Goal: Book appointment/travel/reservation

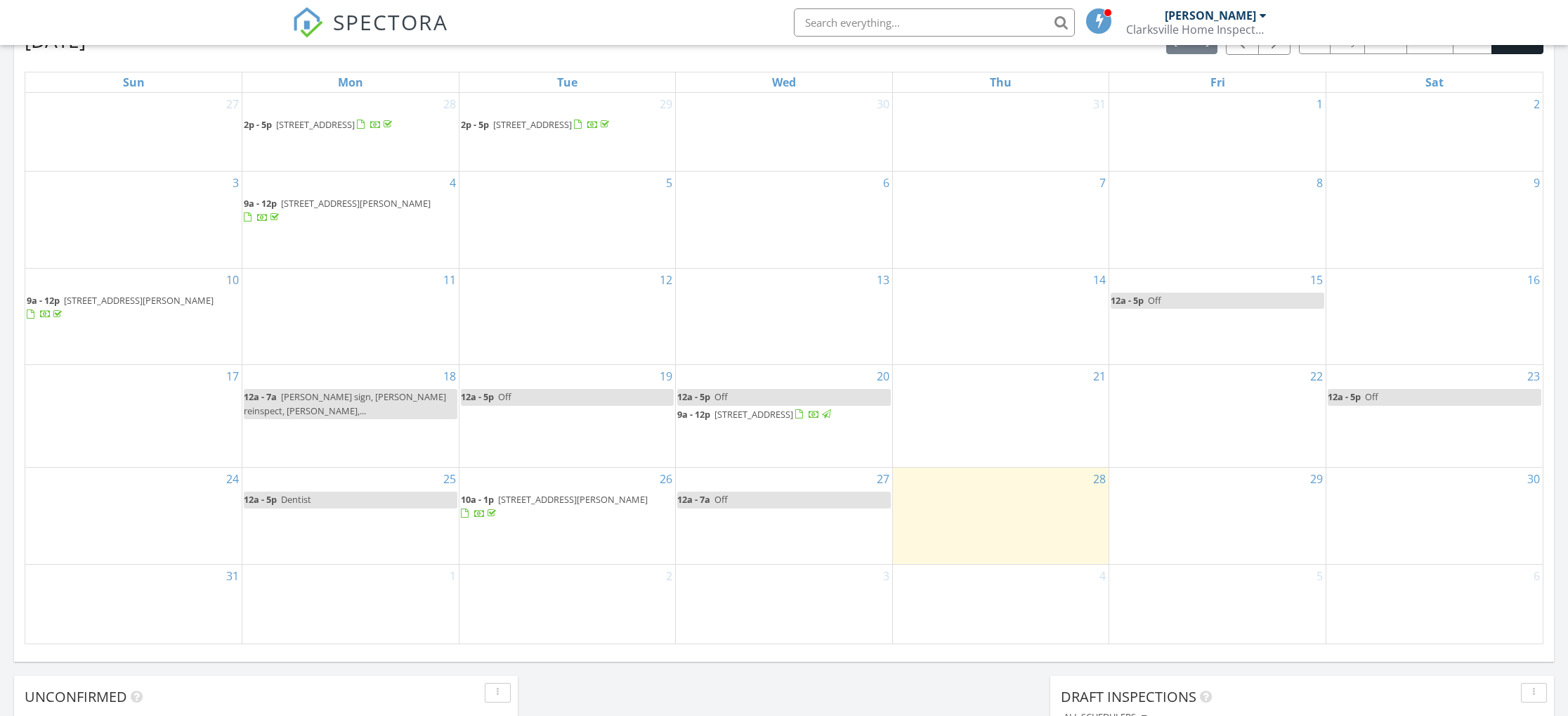
scroll to position [644, 0]
click at [1086, 544] on div "28" at bounding box center [1002, 518] width 216 height 96
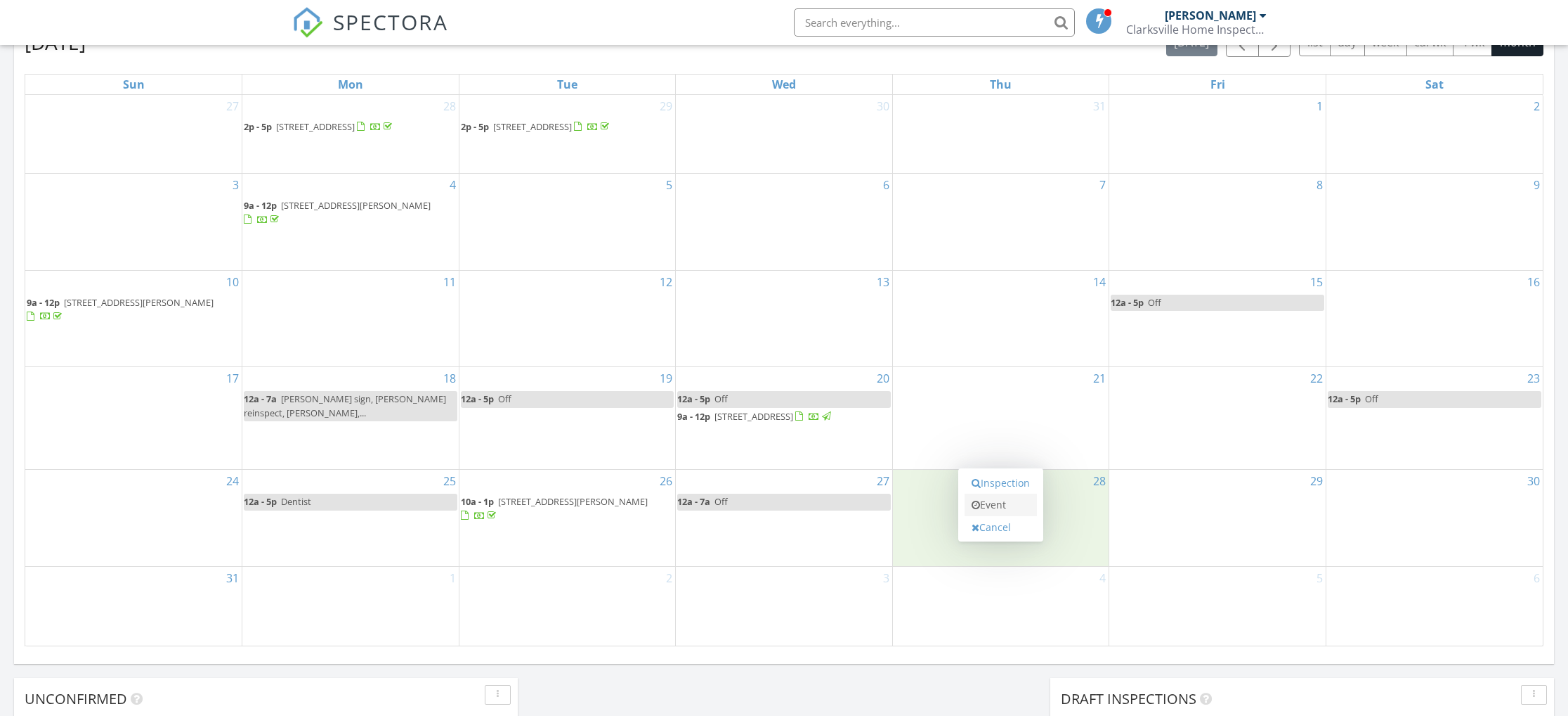
click at [1002, 509] on link "Event" at bounding box center [1001, 504] width 73 height 22
select select "7"
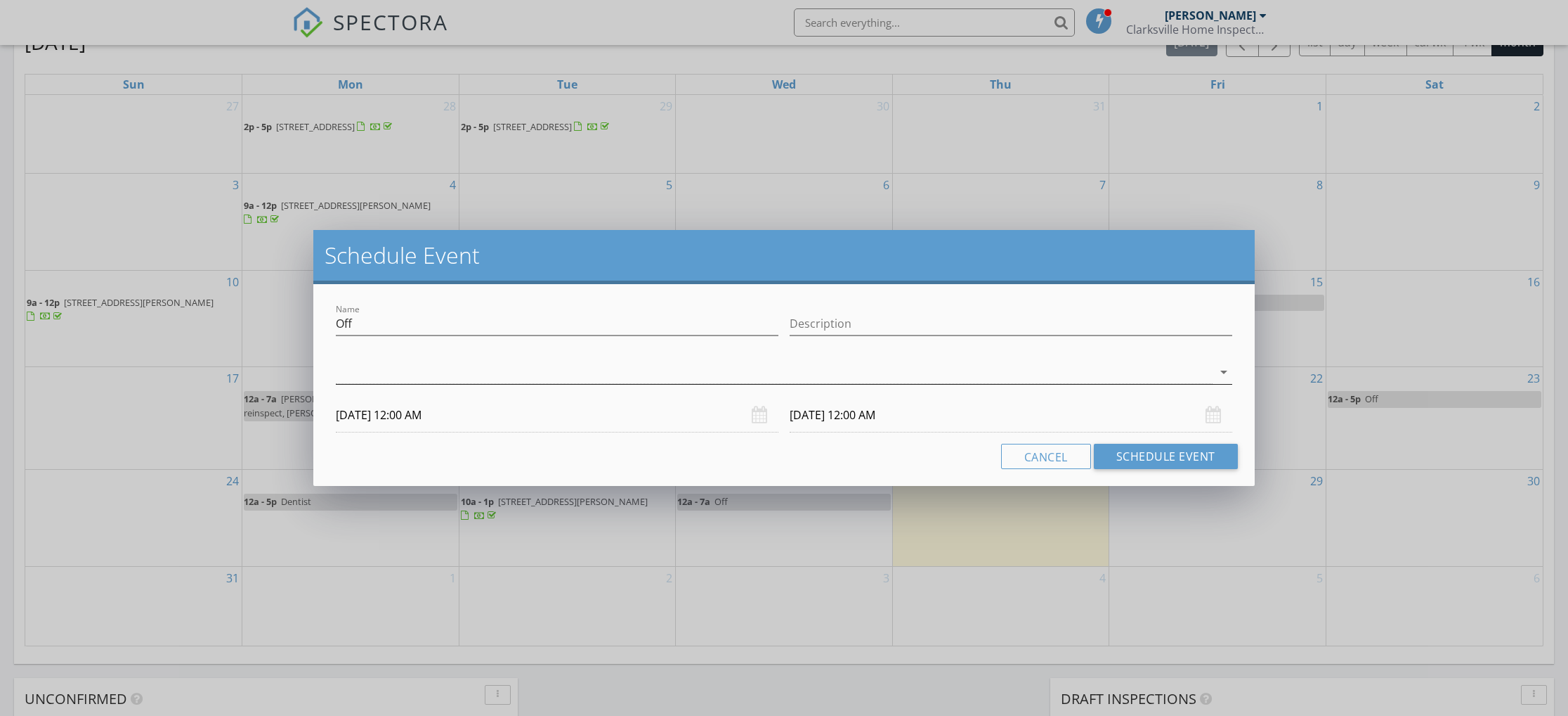
click at [434, 379] on div at bounding box center [773, 371] width 876 height 23
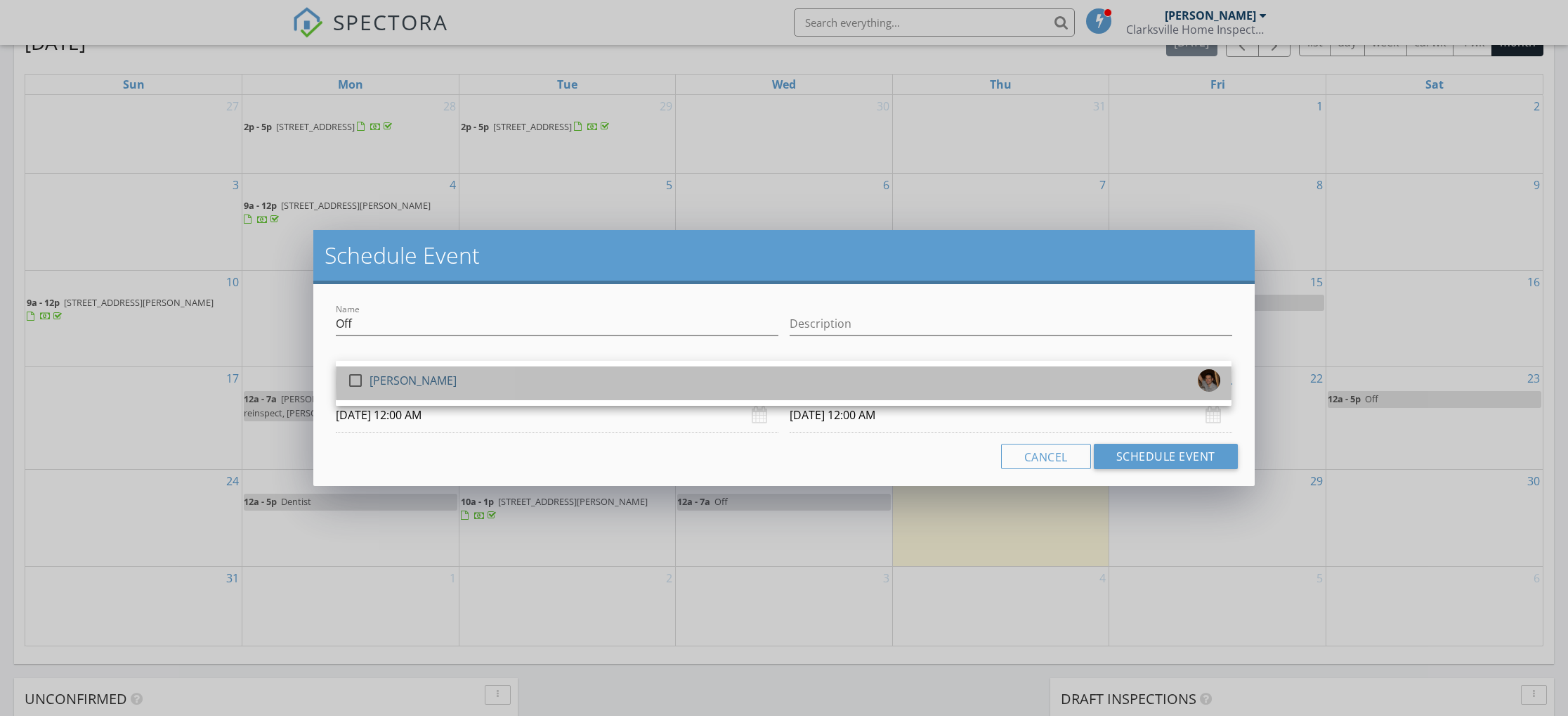
click at [454, 397] on div "check_box_outline_blank [PERSON_NAME]" at bounding box center [784, 383] width 874 height 28
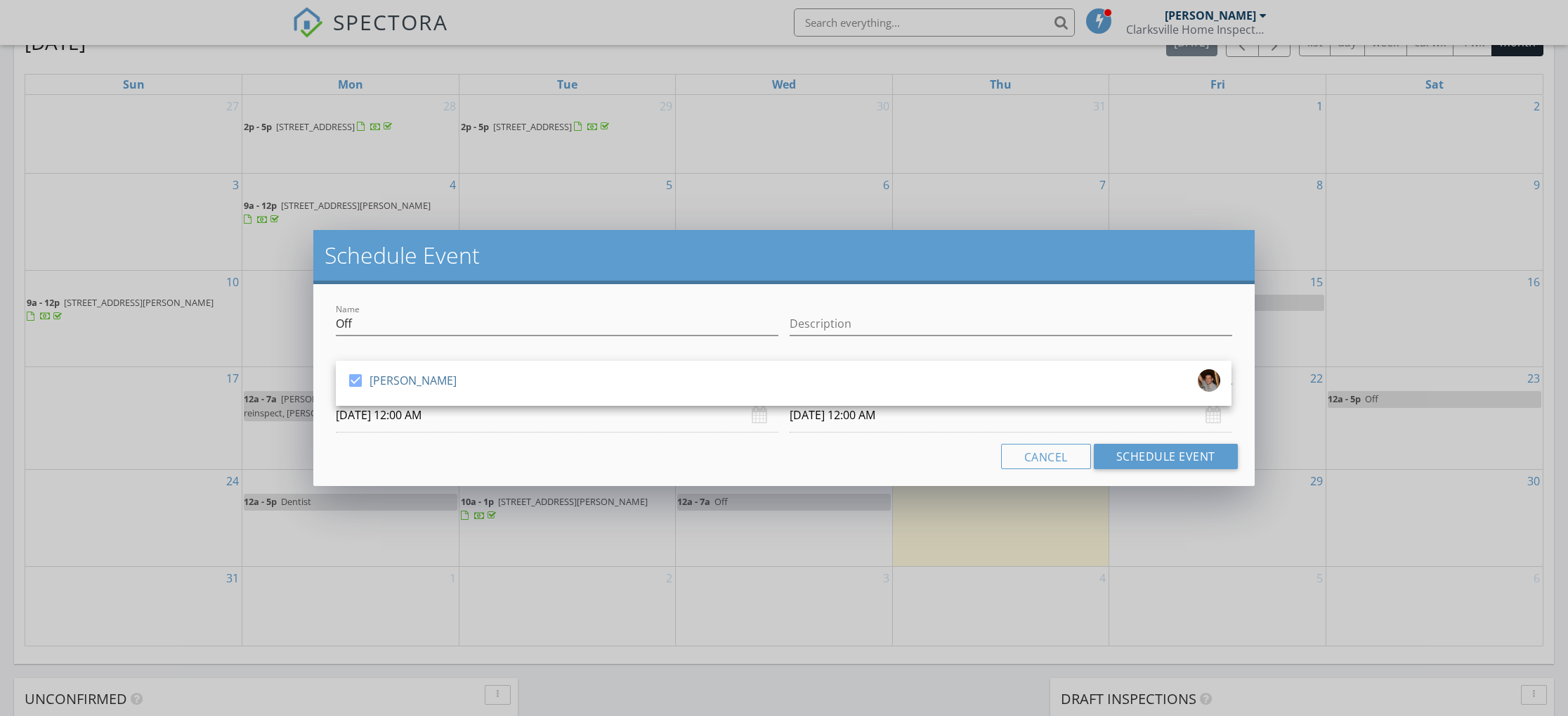
click at [503, 442] on div "Name Off Description check_box [PERSON_NAME] [PERSON_NAME] arrow_drop_down [DAT…" at bounding box center [784, 384] width 941 height 202
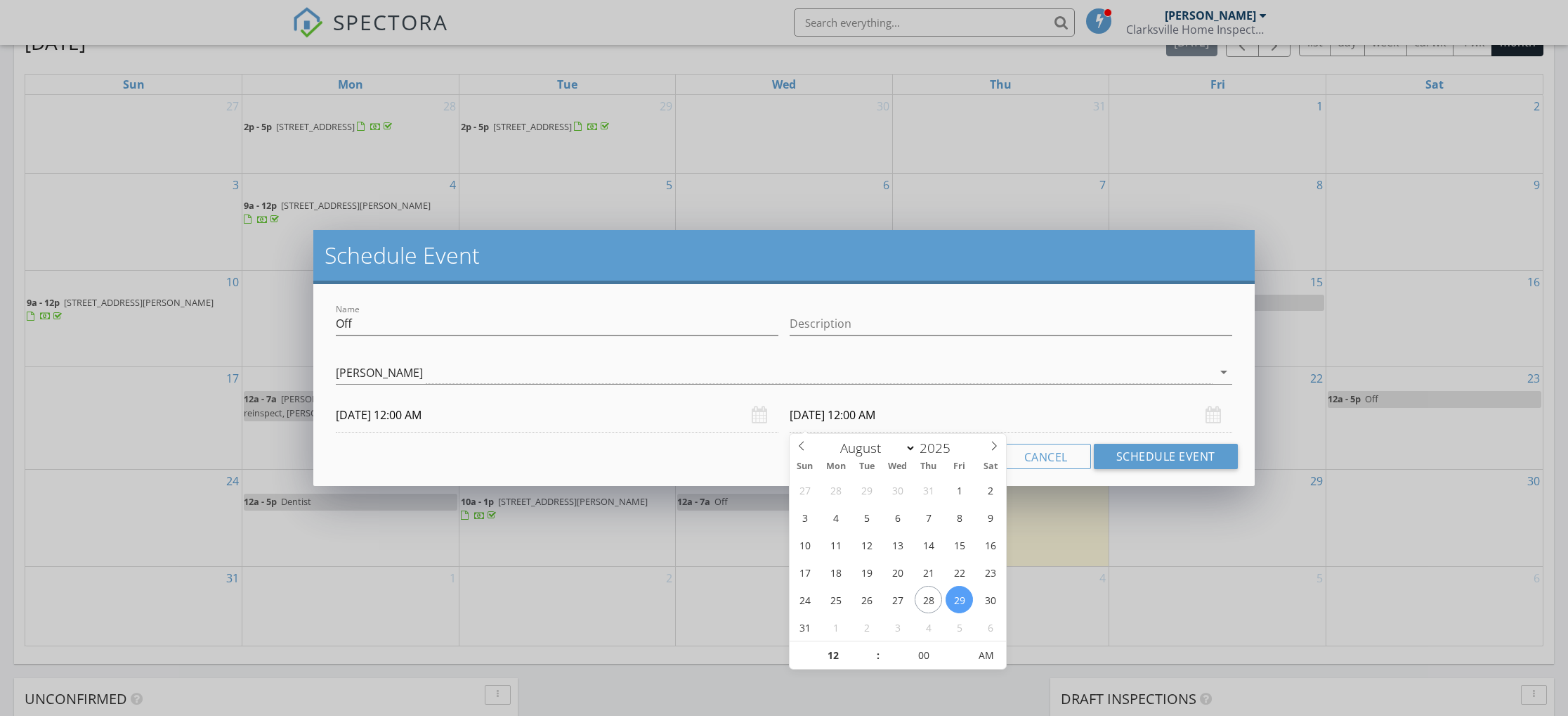
click at [874, 416] on input "[DATE] 12:00 AM" at bounding box center [1011, 415] width 442 height 35
type input "[DATE] 12:00 AM"
type input "05"
type input "[DATE] 5:00 PM"
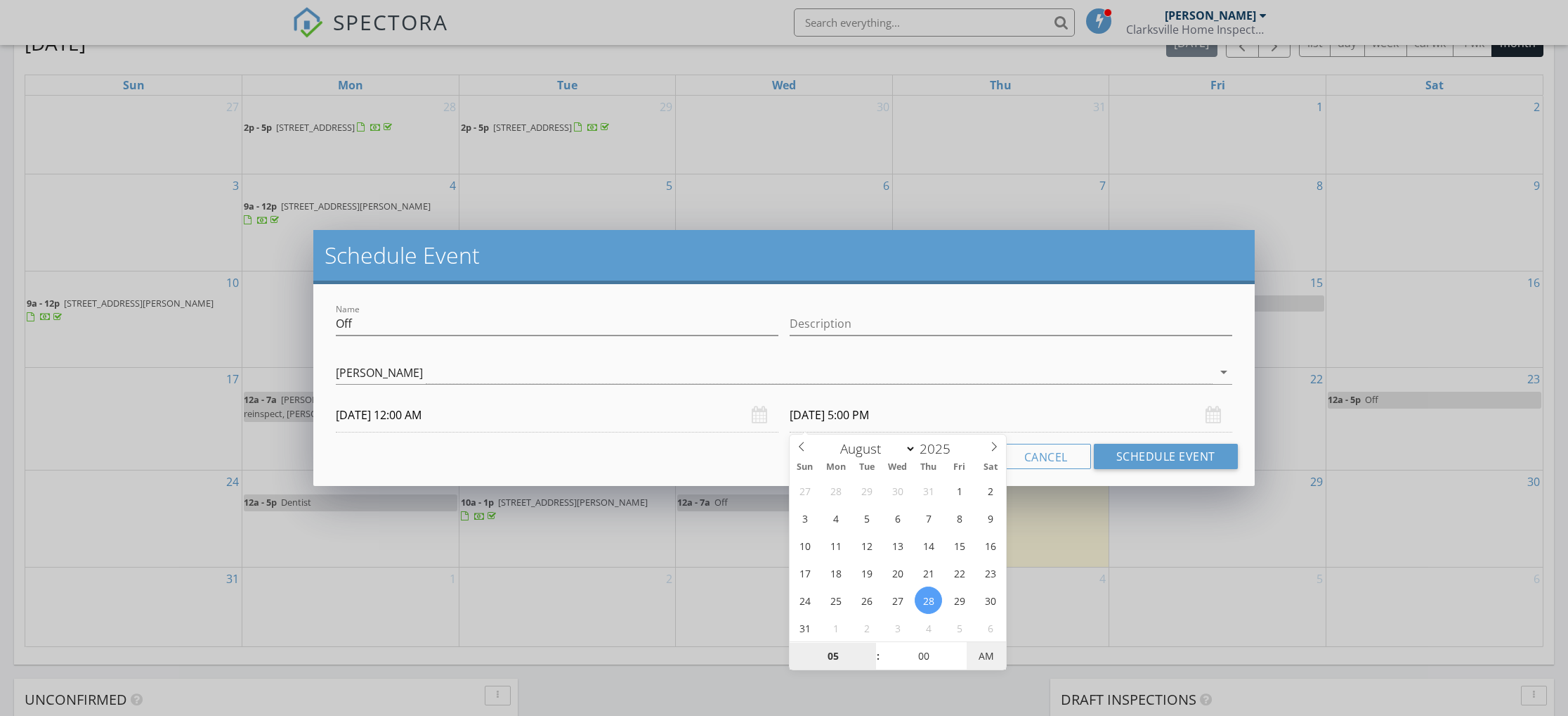
click at [973, 667] on span "AM" at bounding box center [986, 656] width 39 height 28
type input "05"
click at [1151, 456] on button "Schedule Event" at bounding box center [1166, 456] width 144 height 25
